Goal: Task Accomplishment & Management: Manage account settings

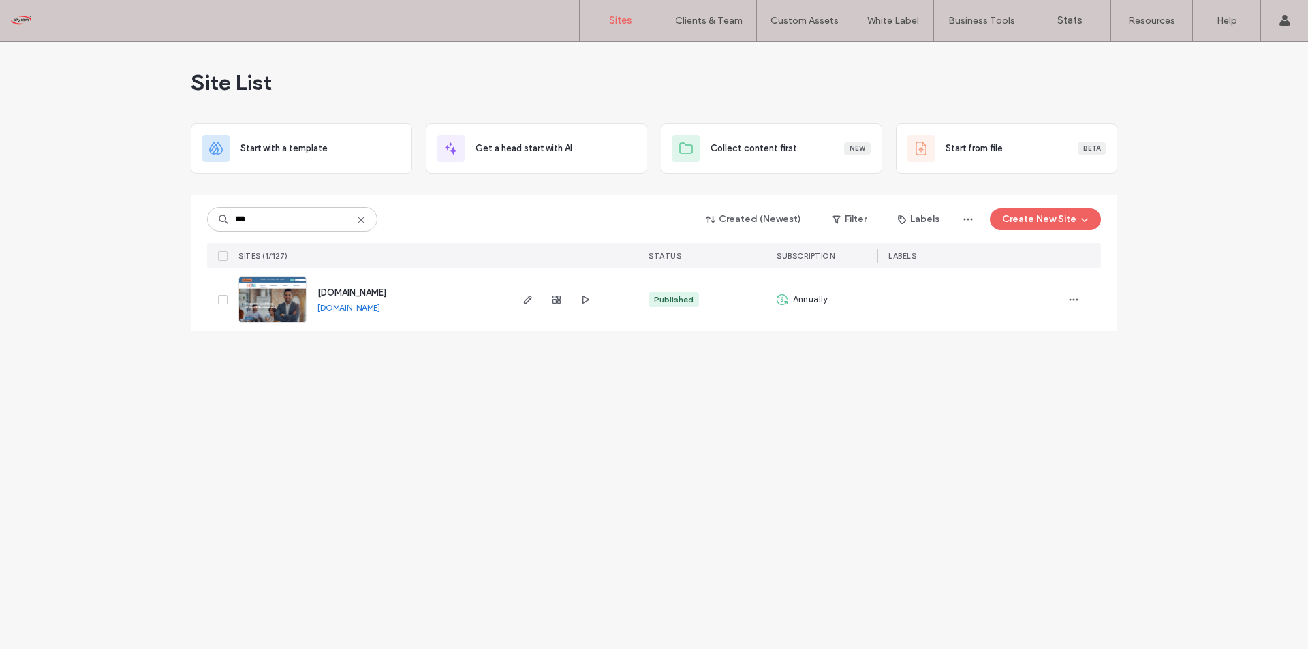
type input "***"
click at [371, 292] on span "[DOMAIN_NAME]" at bounding box center [351, 292] width 69 height 10
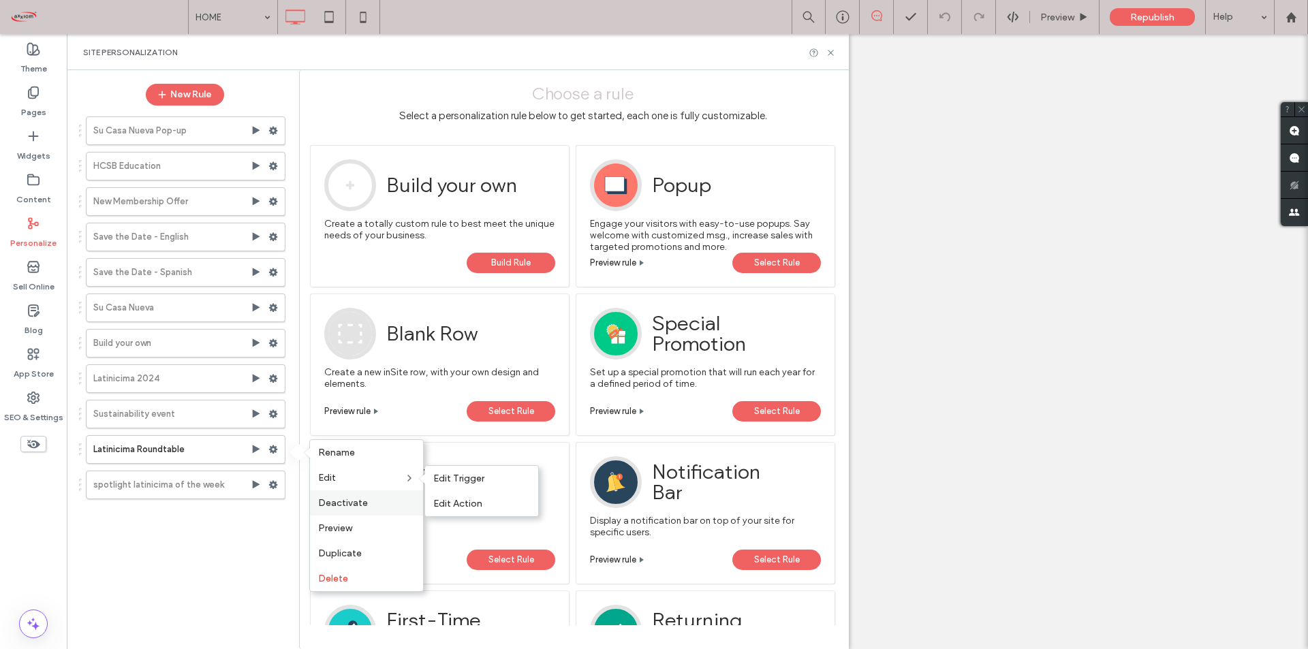
click at [345, 501] on span "Deactivate" at bounding box center [343, 503] width 50 height 12
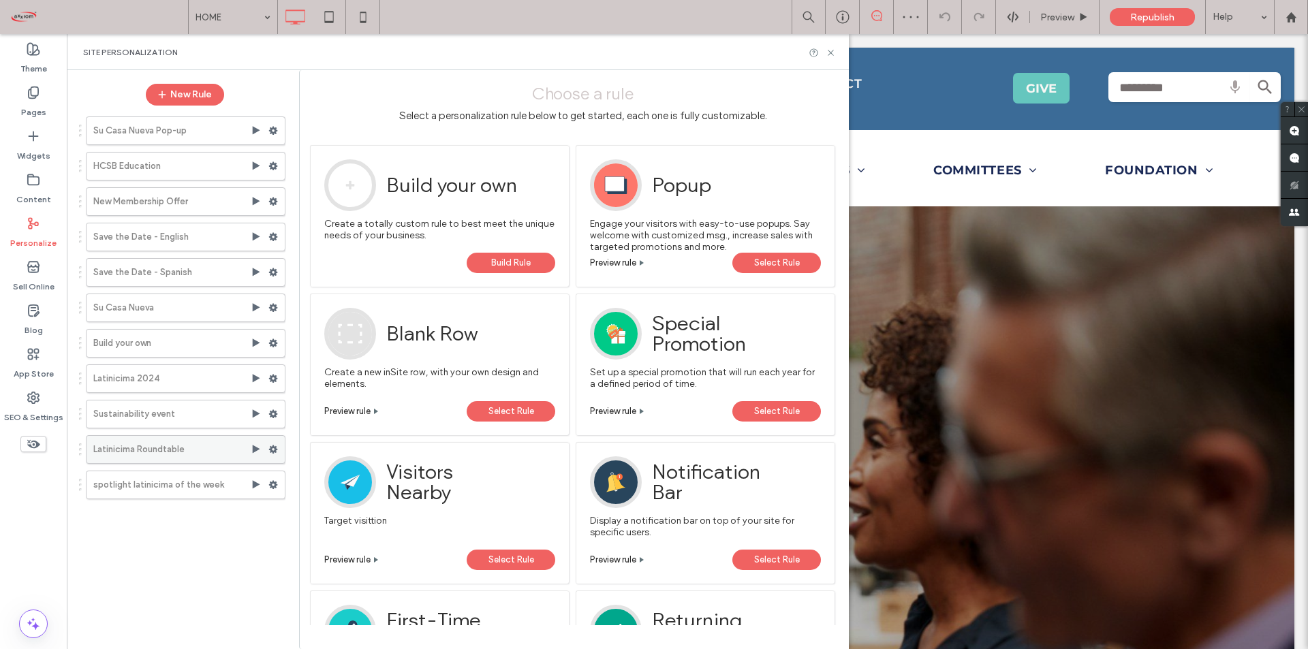
click at [270, 447] on icon at bounding box center [273, 450] width 10 height 10
click at [270, 482] on use at bounding box center [273, 485] width 9 height 8
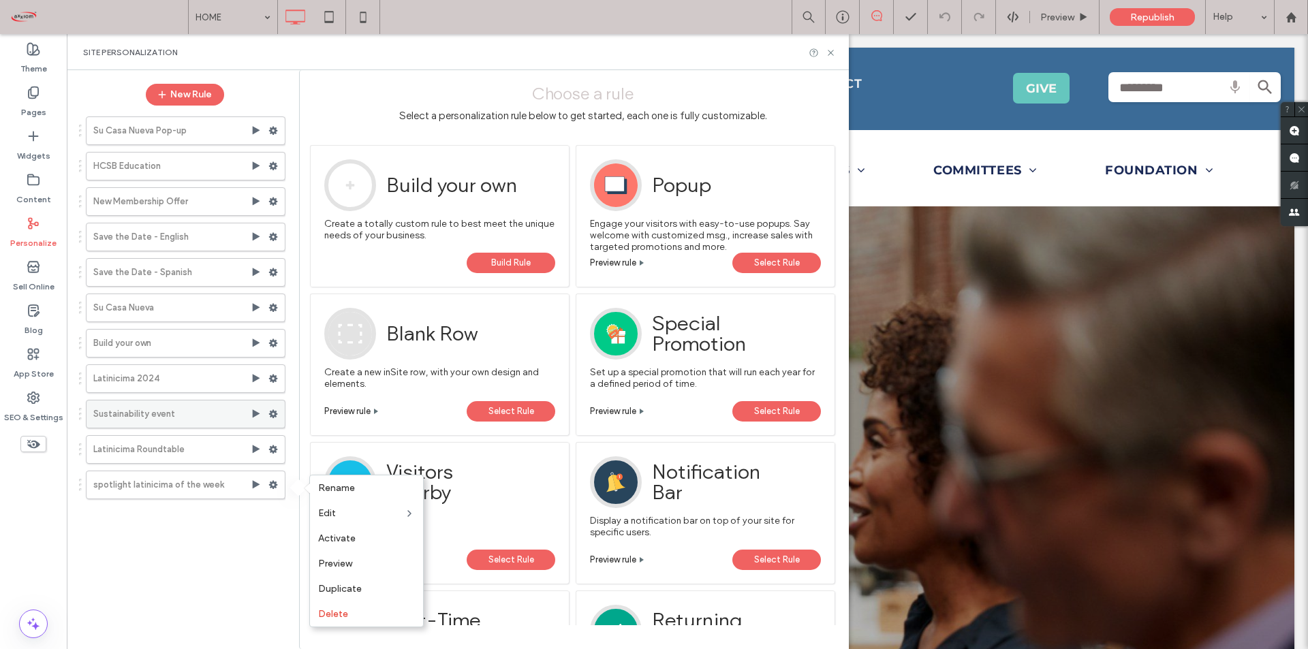
click at [275, 412] on use at bounding box center [273, 414] width 9 height 8
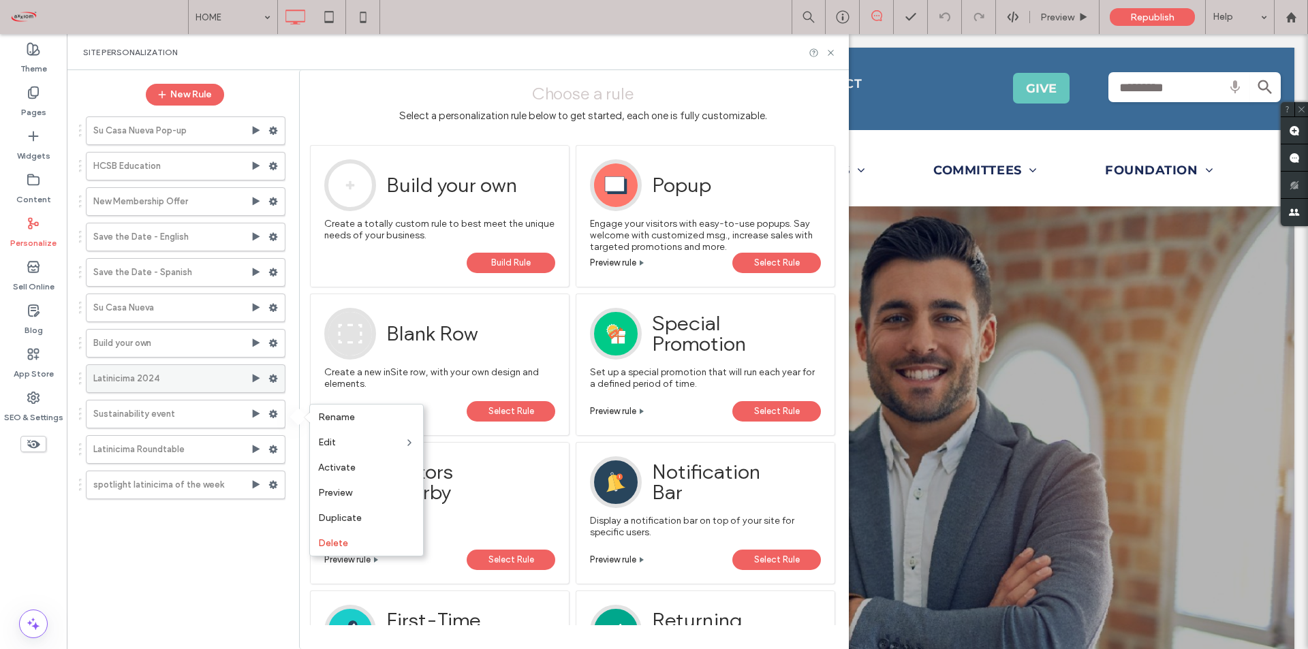
click at [269, 374] on span at bounding box center [273, 378] width 10 height 20
click at [275, 343] on use at bounding box center [273, 343] width 9 height 8
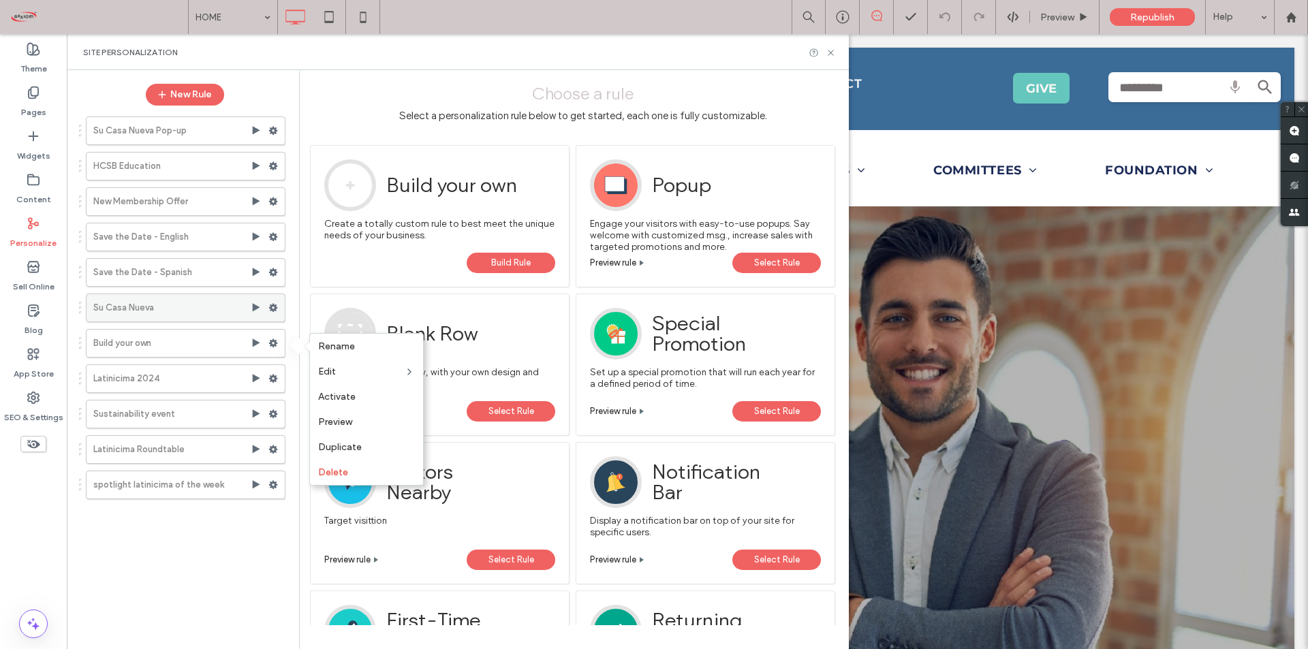
click at [279, 305] on div at bounding box center [276, 308] width 16 height 20
click at [272, 309] on use at bounding box center [273, 308] width 9 height 8
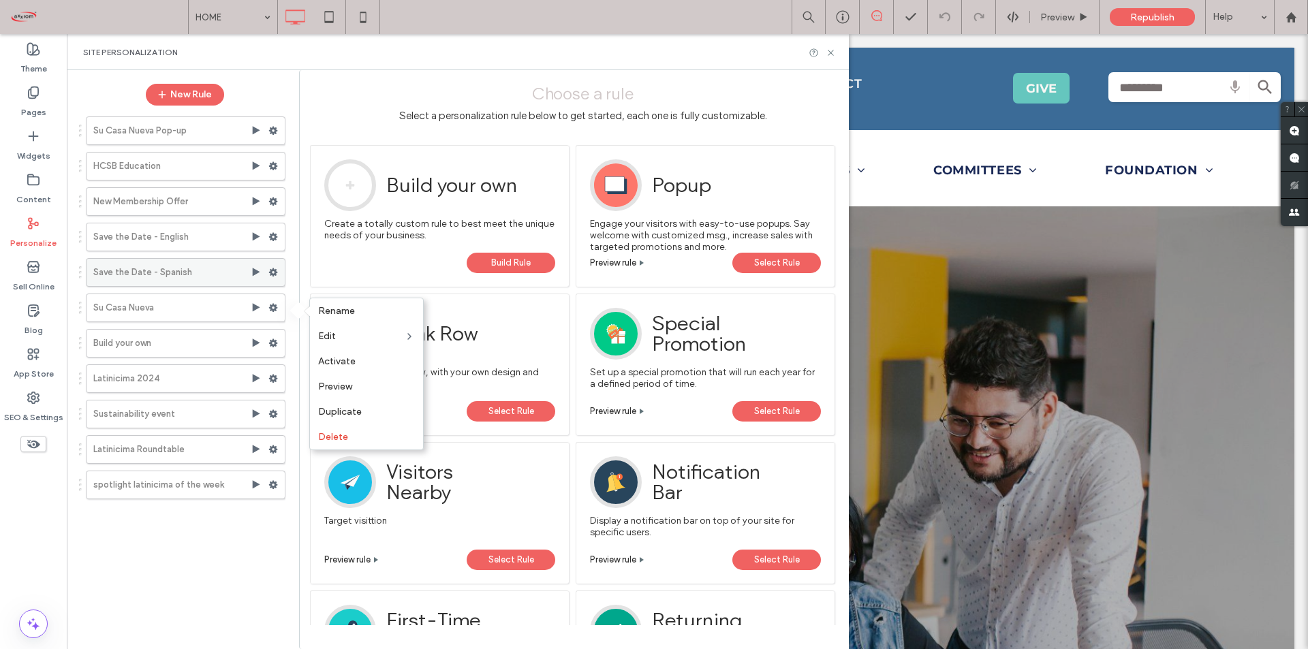
click at [272, 273] on icon at bounding box center [273, 273] width 10 height 10
click at [274, 234] on use at bounding box center [273, 237] width 9 height 8
click at [274, 198] on icon at bounding box center [273, 202] width 10 height 10
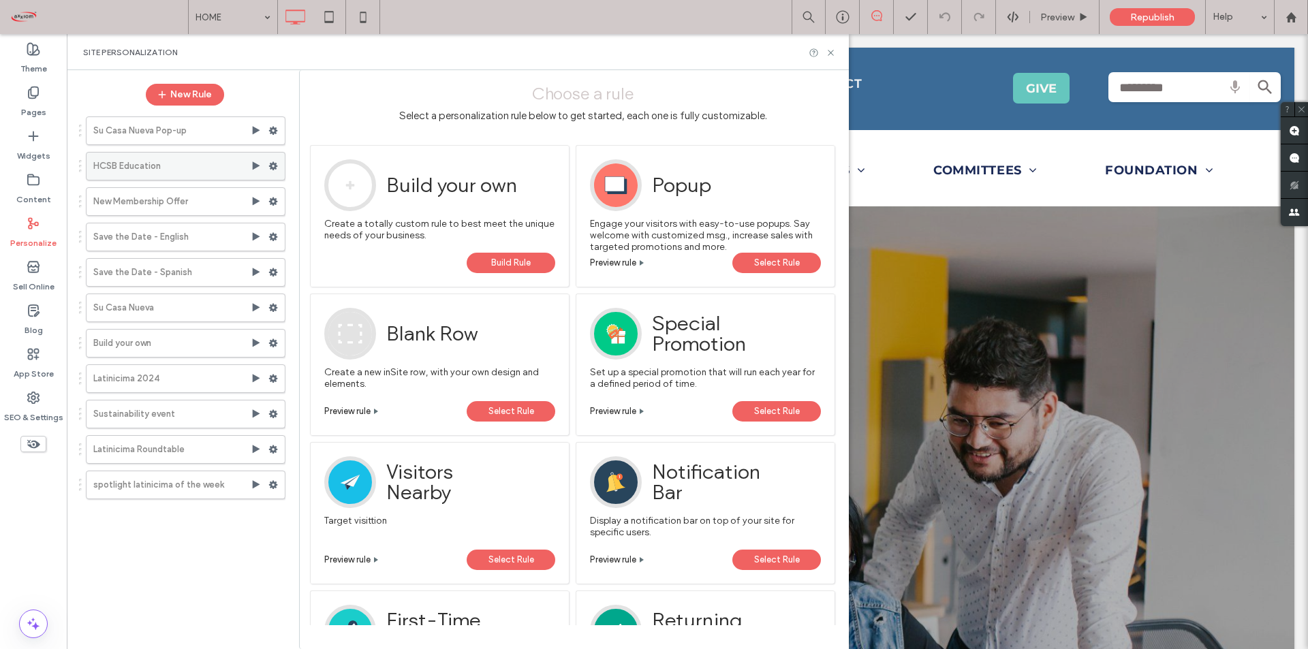
click at [273, 163] on use at bounding box center [273, 166] width 9 height 8
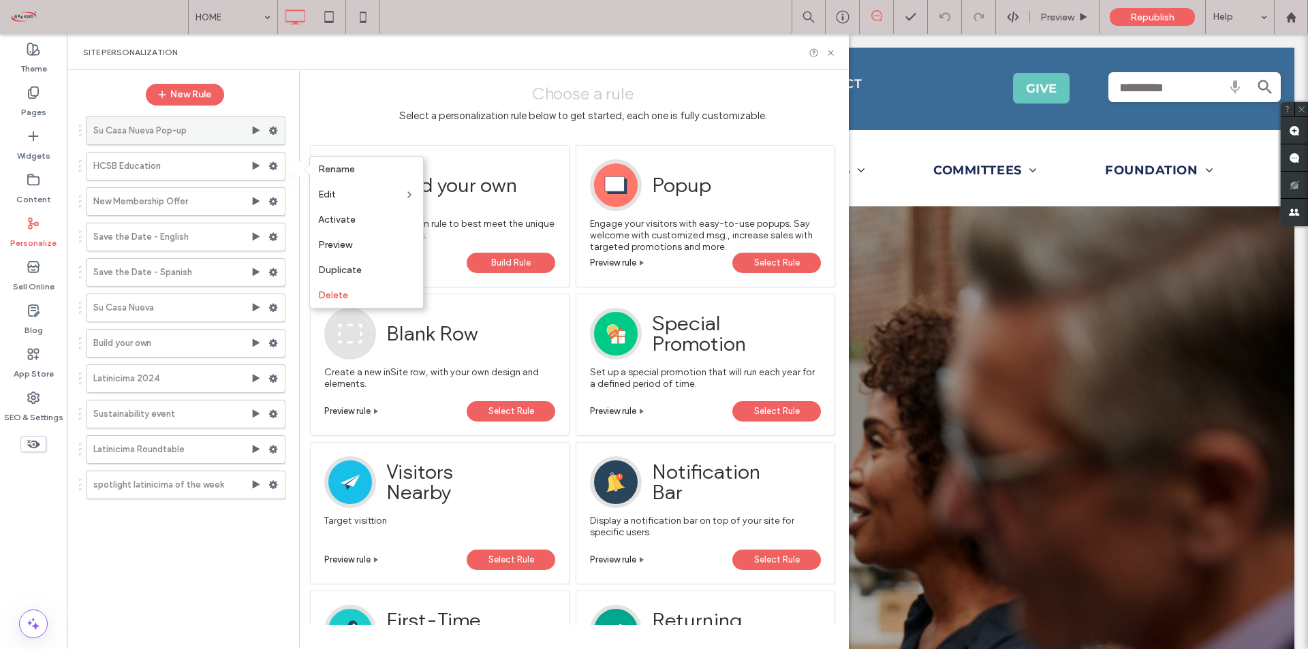
click at [274, 130] on icon at bounding box center [273, 131] width 10 height 10
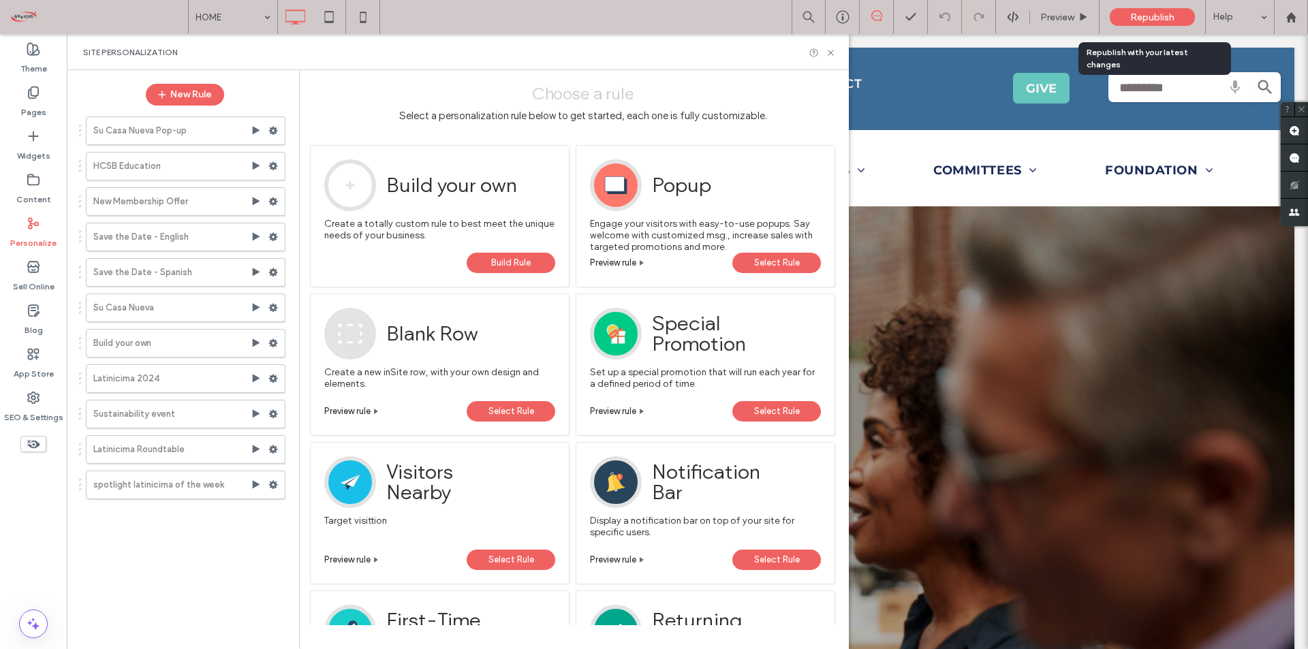
click at [1140, 14] on span "Republish" at bounding box center [1152, 18] width 44 height 12
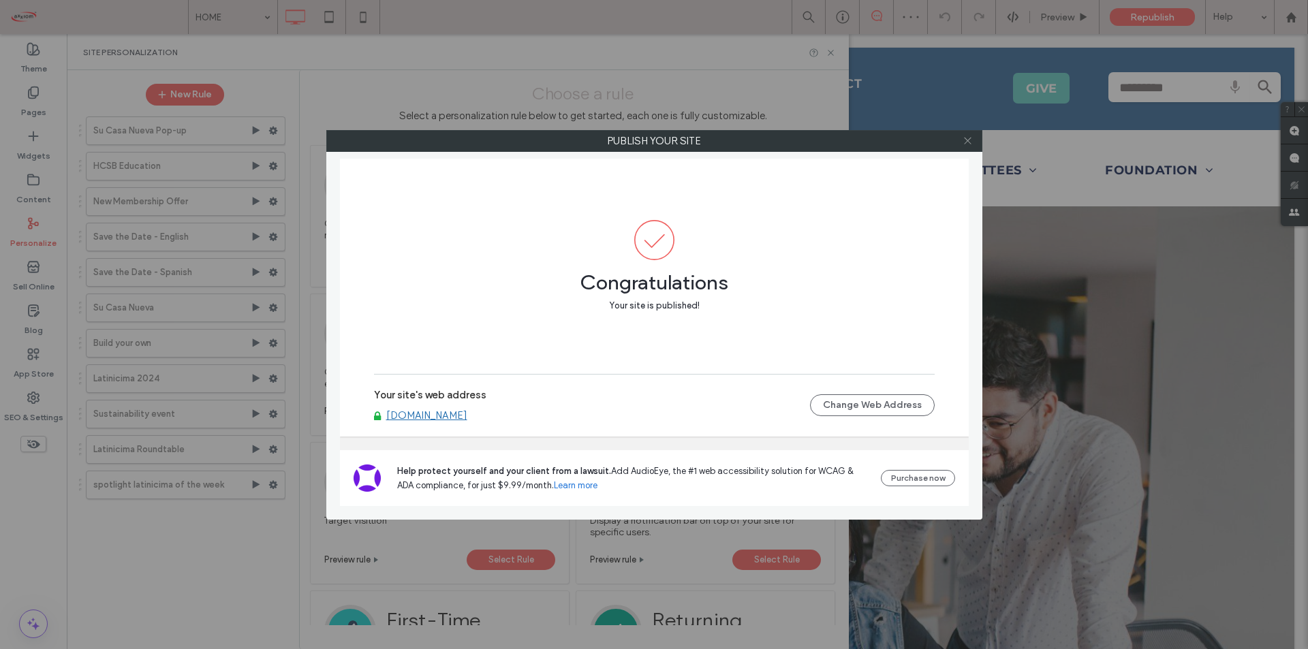
click at [970, 139] on icon at bounding box center [967, 141] width 10 height 10
